Goal: Navigation & Orientation: Find specific page/section

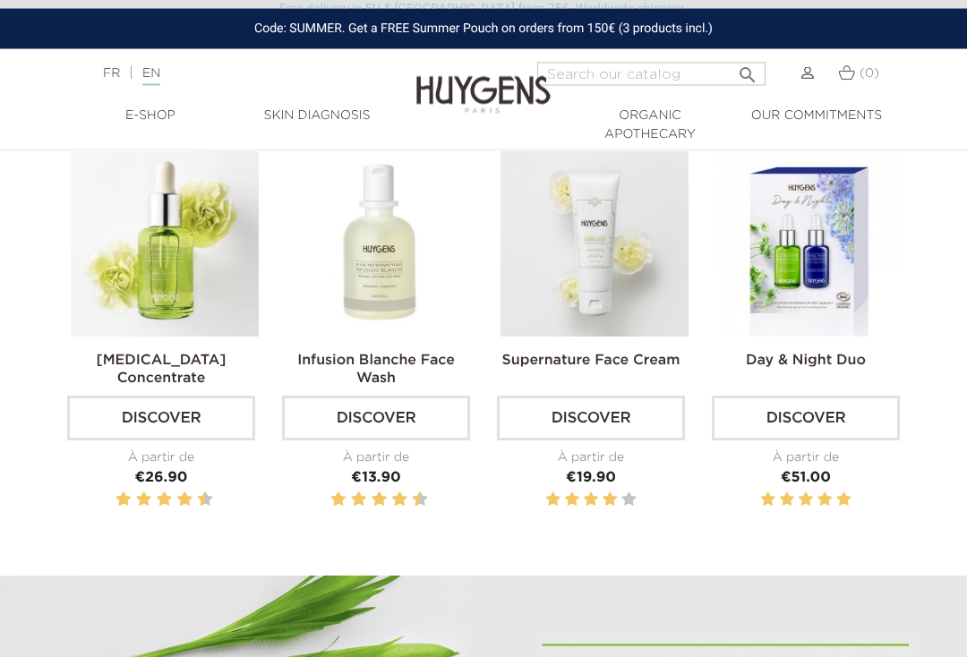
scroll to position [584, 0]
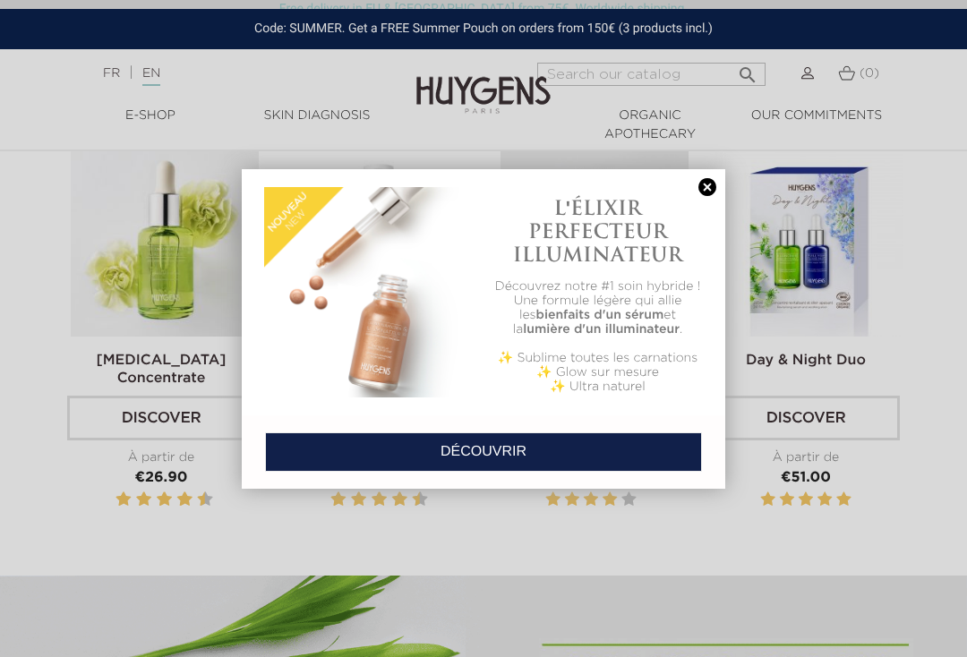
click at [711, 186] on link at bounding box center [707, 187] width 25 height 19
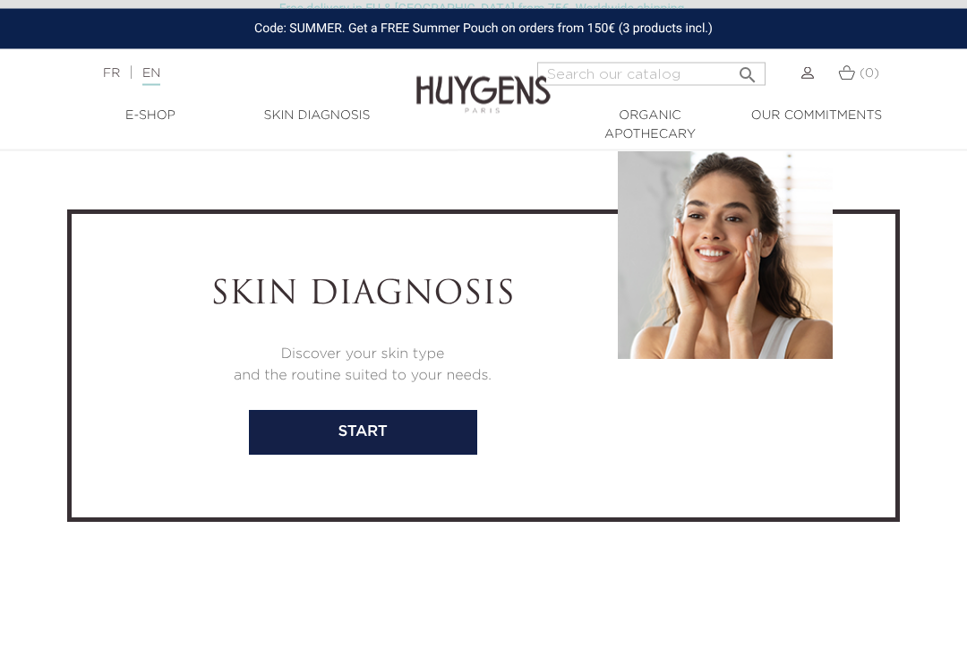
scroll to position [3389, 0]
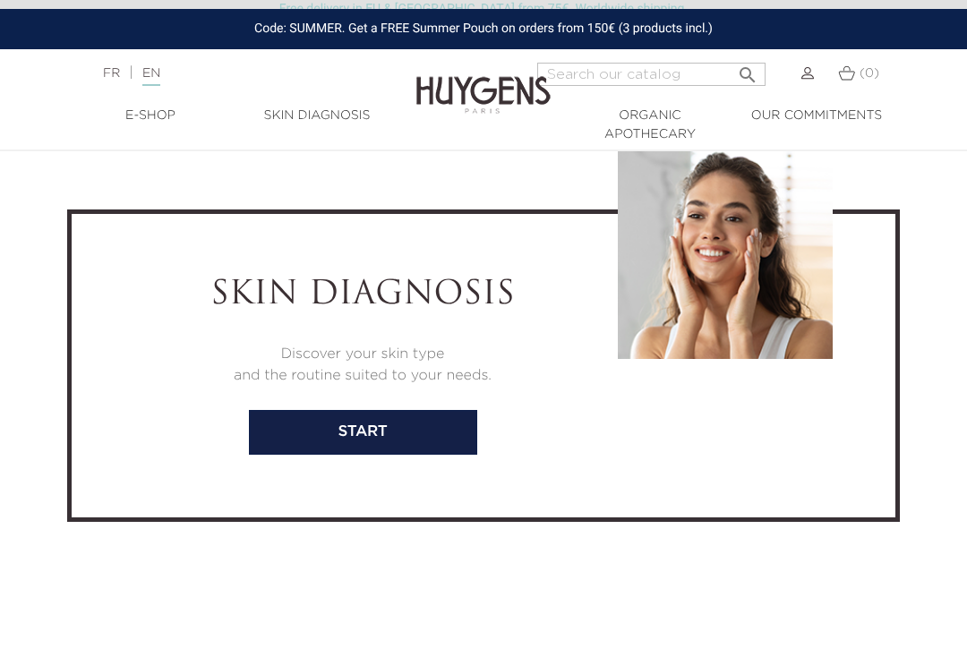
click at [425, 451] on link "start" at bounding box center [363, 432] width 228 height 45
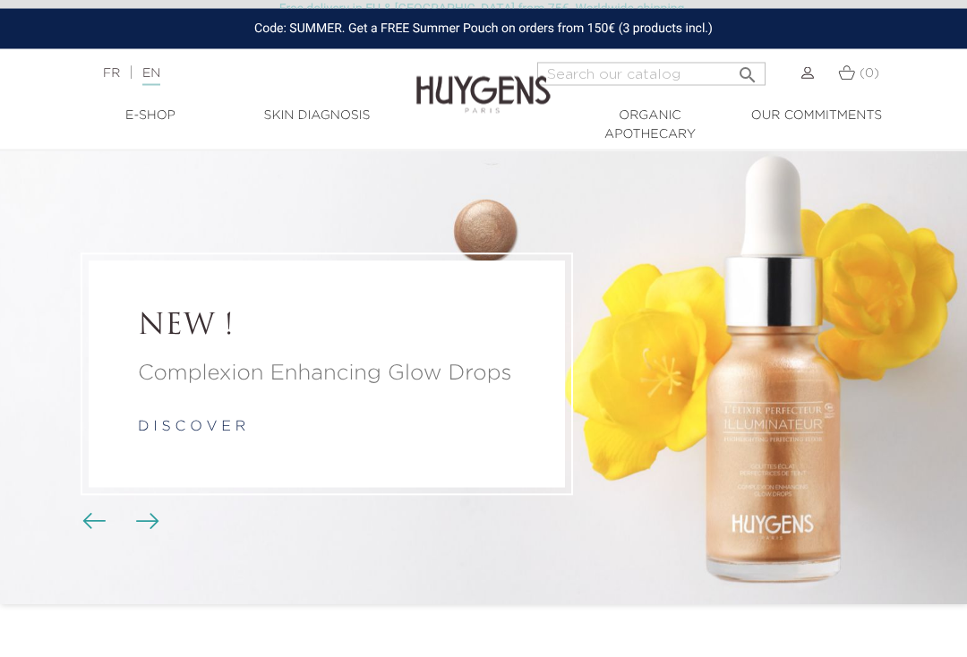
scroll to position [13, 0]
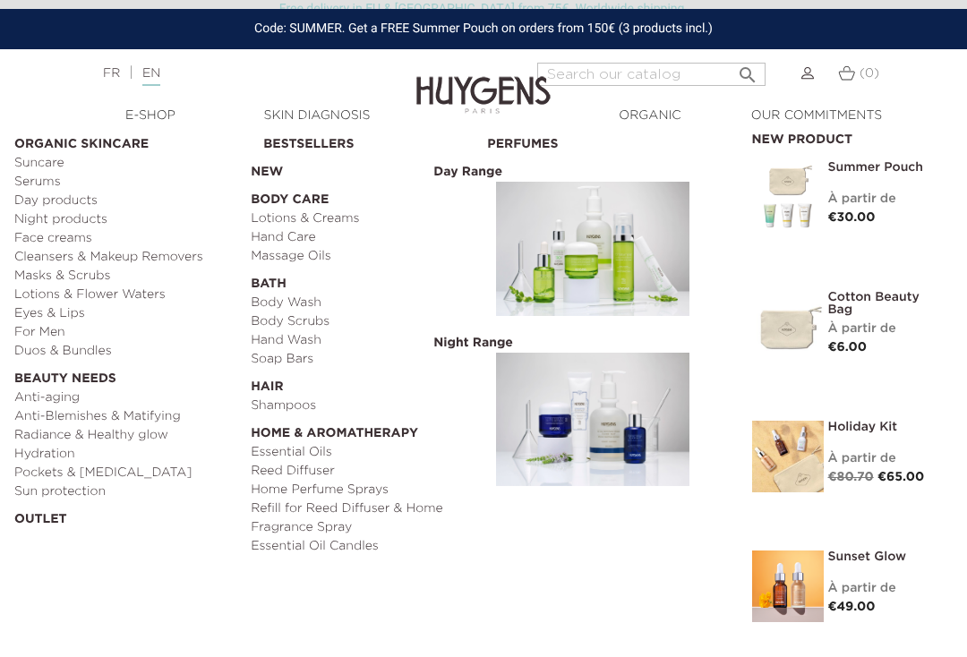
click at [322, 142] on link "Bestsellers" at bounding box center [368, 140] width 211 height 28
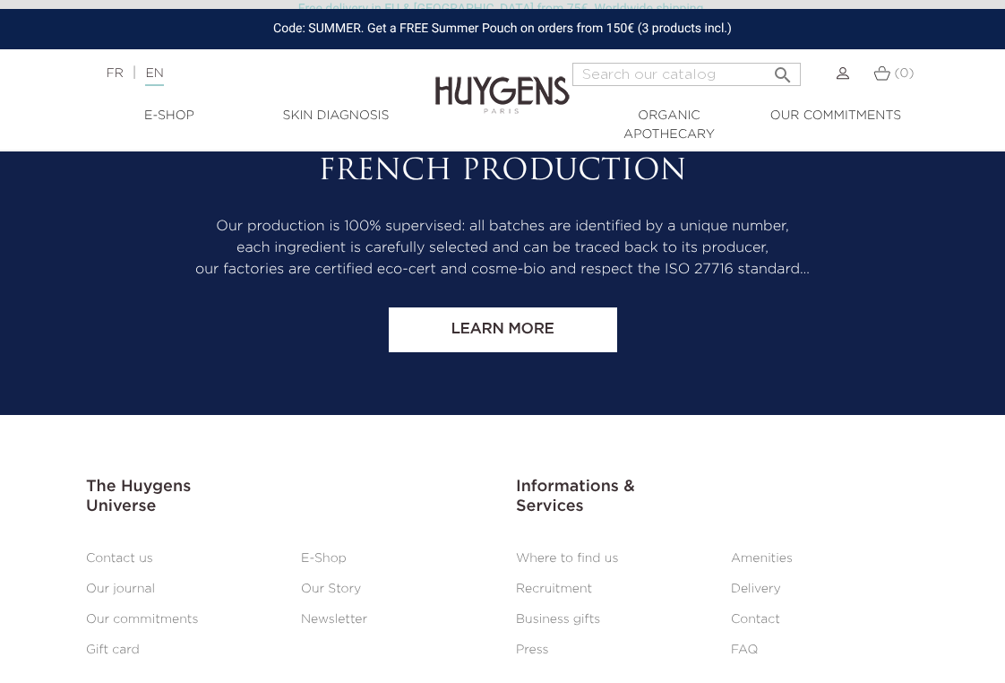
scroll to position [5498, 0]
click at [597, 552] on link "Where to find us" at bounding box center [567, 558] width 102 height 13
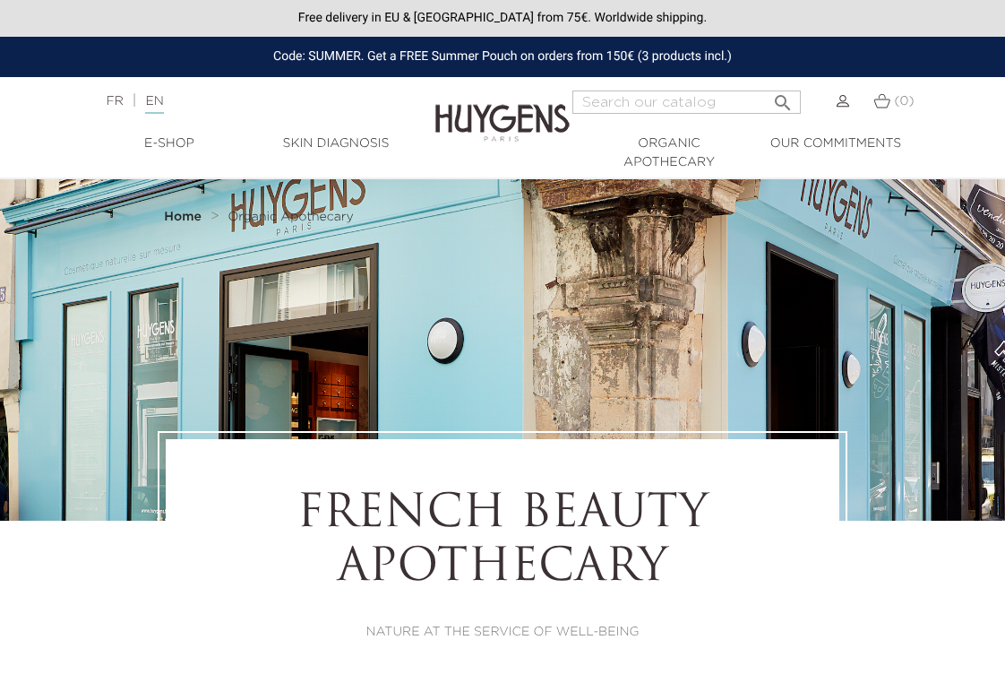
select select "FR"
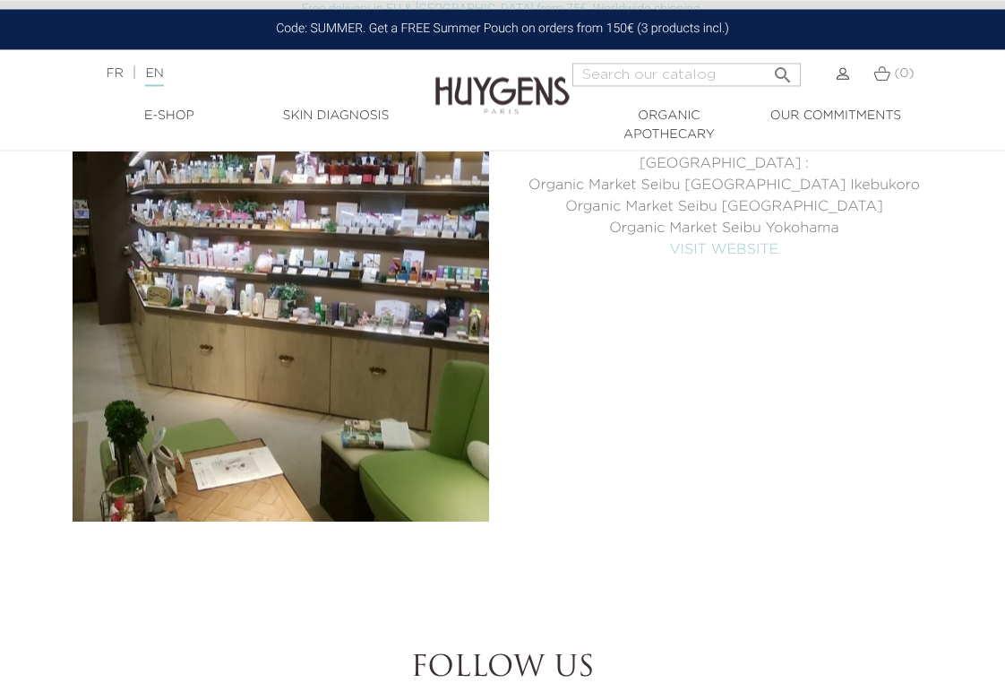
scroll to position [7463, 0]
